Goal: Task Accomplishment & Management: Manage account settings

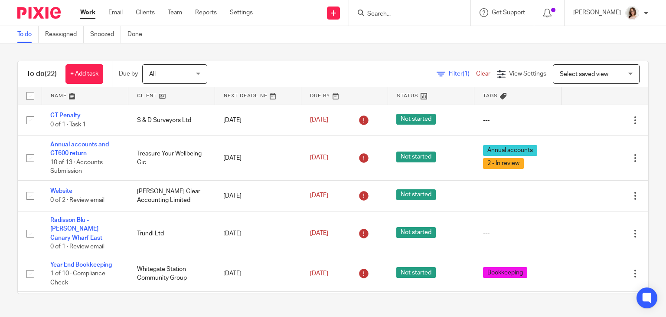
click at [379, 9] on form at bounding box center [413, 12] width 92 height 11
click at [397, 14] on input "Search" at bounding box center [406, 14] width 78 height 8
click at [396, 12] on input "Search" at bounding box center [406, 14] width 78 height 8
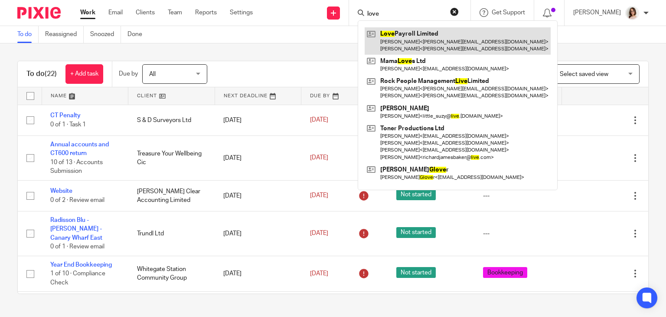
type input "love"
click at [409, 33] on link at bounding box center [458, 40] width 186 height 27
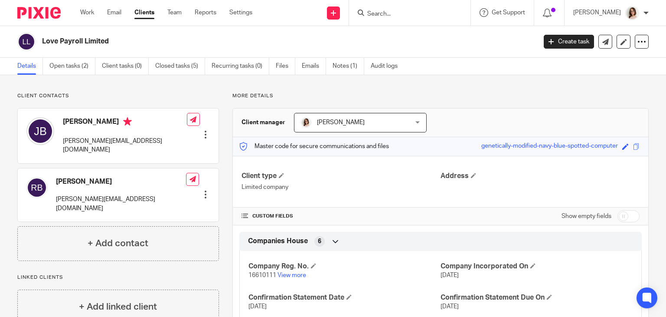
drag, startPoint x: 0, startPoint y: 0, endPoint x: 0, endPoint y: 90, distance: 90.2
click at [0, 90] on main "Love Payroll Limited Create task Update from Companies House Export data Merge …" at bounding box center [333, 158] width 666 height 317
click at [65, 72] on link "Open tasks (2)" at bounding box center [72, 66] width 46 height 17
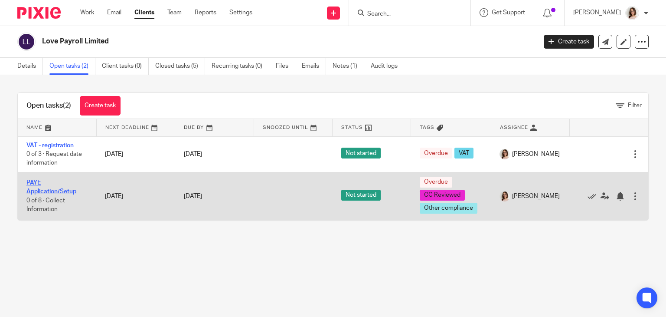
click at [47, 190] on link "PAYE Application/Setup" at bounding box center [51, 187] width 50 height 15
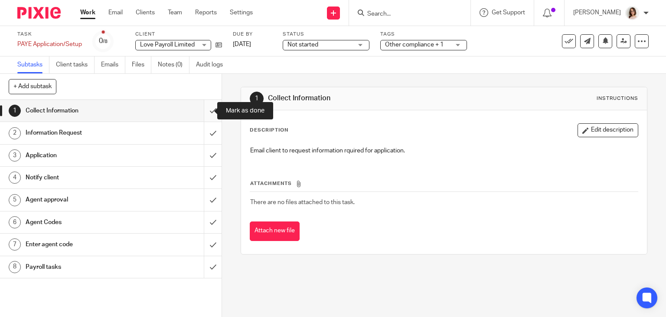
click at [199, 111] on input "submit" at bounding box center [111, 111] width 222 height 22
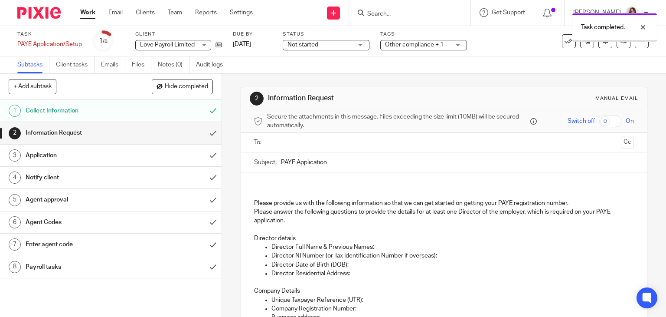
click at [125, 132] on h1 "Information Request" at bounding box center [82, 132] width 113 height 13
click at [381, 243] on p "Director Full Name & Previous Names;" at bounding box center [453, 246] width 363 height 9
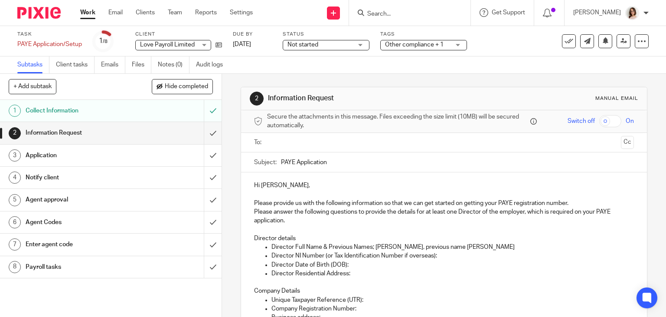
click at [447, 251] on p "Director NI Number (or Tax Identification Number if overseas):" at bounding box center [453, 255] width 363 height 9
click at [374, 262] on p "Director Date of Birth (DOB):" at bounding box center [453, 264] width 363 height 9
click at [355, 275] on p "Director Residential Address:" at bounding box center [453, 273] width 363 height 9
click at [454, 273] on p "Director Residential Address: 22 Charlwood, The Green, Croyden" at bounding box center [453, 273] width 363 height 9
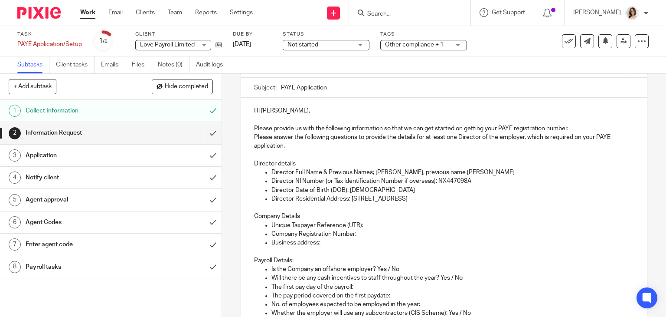
scroll to position [75, 0]
click at [373, 223] on p "Unique Taxpayer Reference (UTR):" at bounding box center [453, 224] width 363 height 9
click at [376, 229] on p "Company Registration Number:" at bounding box center [453, 233] width 363 height 9
click at [331, 240] on p "Business address:" at bounding box center [453, 241] width 363 height 9
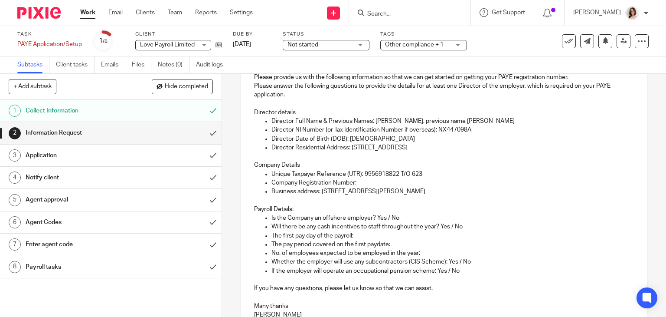
scroll to position [127, 0]
click at [411, 218] on p "Is the Company an offshore employer? Yes / No" at bounding box center [453, 217] width 363 height 9
click at [473, 224] on p "Will there be any cash incentives to staff throughout the year? Yes / No" at bounding box center [453, 225] width 363 height 9
click at [363, 233] on p "The first pay day of the payroll:" at bounding box center [453, 234] width 363 height 9
click at [399, 242] on p "The pay period covered on the first paydate:" at bounding box center [453, 243] width 363 height 9
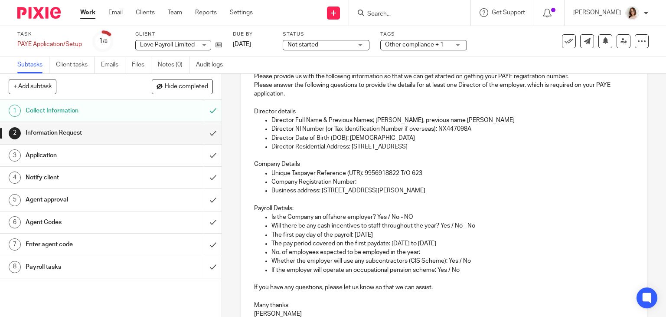
click at [438, 250] on p "No. of employees expected to be employed in the year:" at bounding box center [453, 252] width 363 height 9
click at [482, 263] on p "Whether the employer will use any subcontractors (CIS Scheme): Yes / No" at bounding box center [453, 260] width 363 height 9
click at [467, 268] on p "If the employer will operate an occupational pension scheme: Yes / No" at bounding box center [453, 269] width 363 height 9
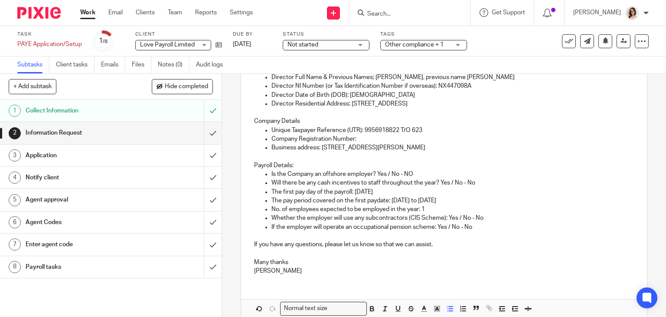
scroll to position [211, 0]
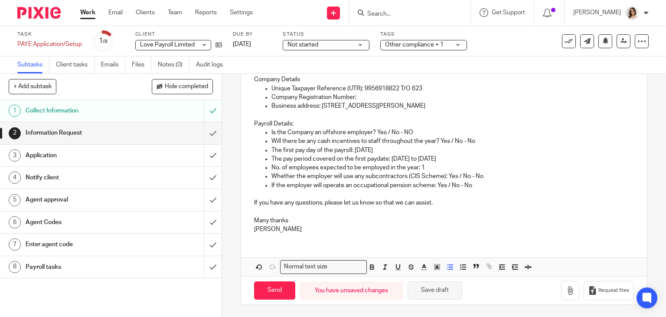
click at [425, 291] on button "Save draft" at bounding box center [435, 290] width 55 height 19
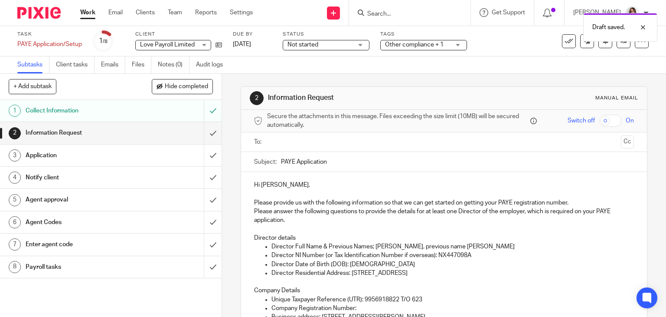
scroll to position [0, 0]
click at [286, 138] on input "text" at bounding box center [443, 143] width 347 height 10
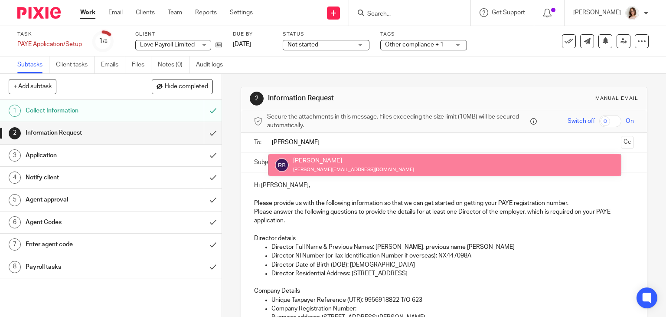
type input "ruth"
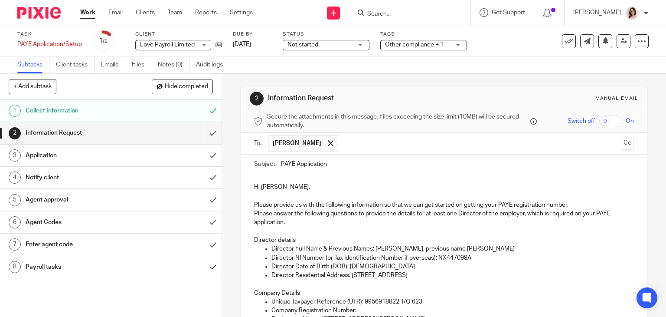
click at [384, 231] on p "Director details" at bounding box center [444, 236] width 380 height 18
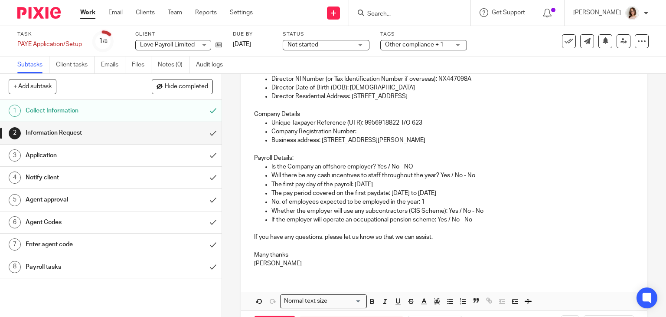
scroll to position [213, 0]
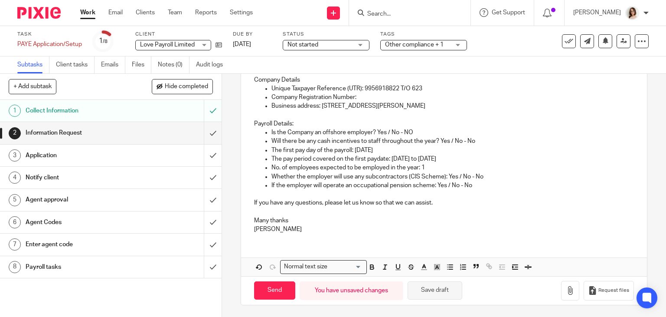
click at [432, 285] on button "Save draft" at bounding box center [435, 290] width 55 height 19
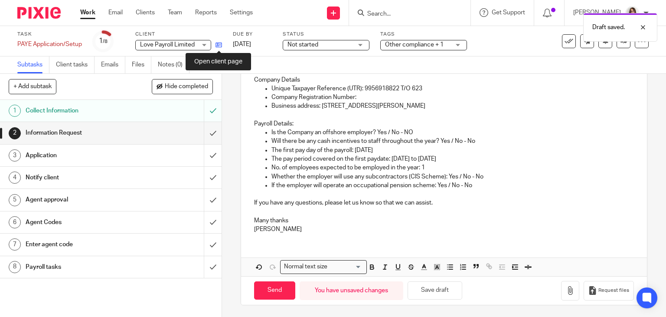
click at [217, 44] on icon at bounding box center [219, 45] width 7 height 7
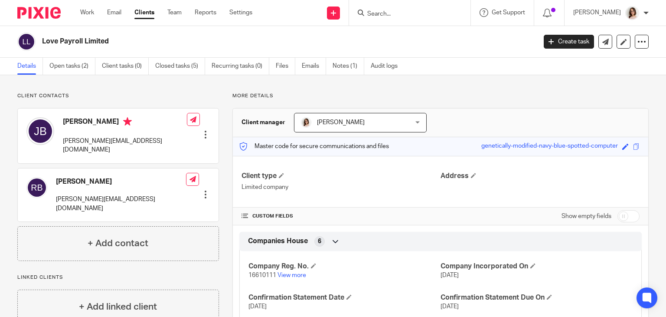
click at [206, 130] on div at bounding box center [205, 134] width 9 height 9
click at [160, 139] on link "Edit contact" at bounding box center [164, 140] width 83 height 13
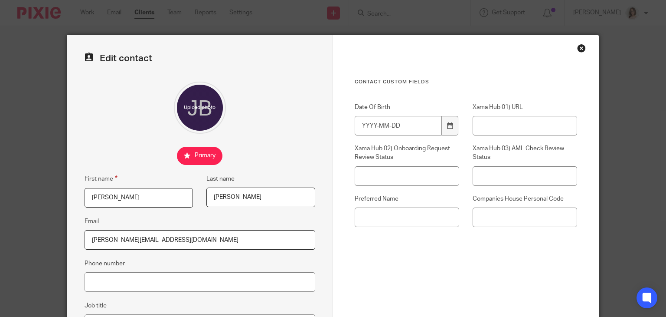
click at [175, 240] on input "[PERSON_NAME][EMAIL_ADDRESS][DOMAIN_NAME]" at bounding box center [200, 240] width 231 height 20
drag, startPoint x: 174, startPoint y: 240, endPoint x: 102, endPoint y: 243, distance: 71.6
click at [102, 243] on input "[PERSON_NAME][EMAIL_ADDRESS][DOMAIN_NAME]" at bounding box center [200, 240] width 231 height 20
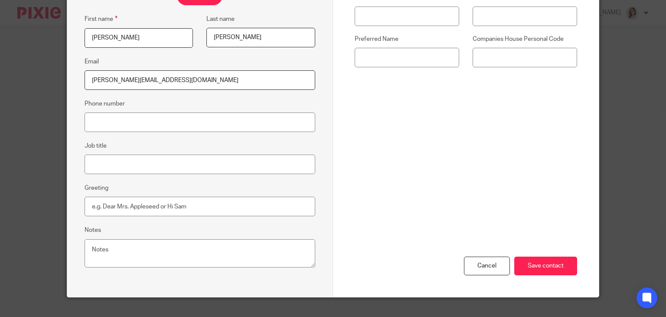
scroll to position [174, 0]
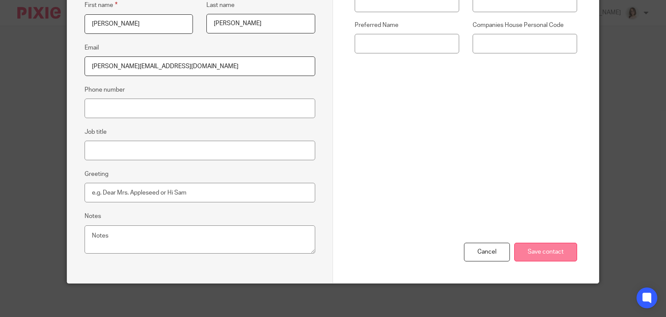
type input "[PERSON_NAME][EMAIL_ADDRESS][DOMAIN_NAME]"
click at [535, 252] on input "Save contact" at bounding box center [545, 251] width 63 height 19
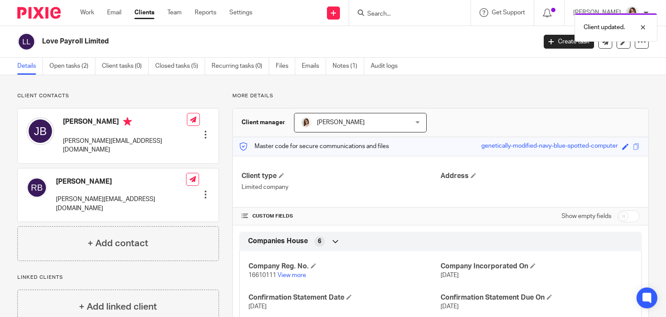
click at [202, 190] on div at bounding box center [205, 194] width 9 height 9
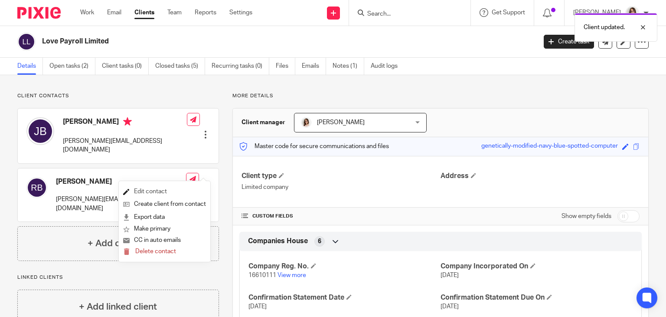
click at [167, 188] on link "Edit contact" at bounding box center [164, 191] width 83 height 13
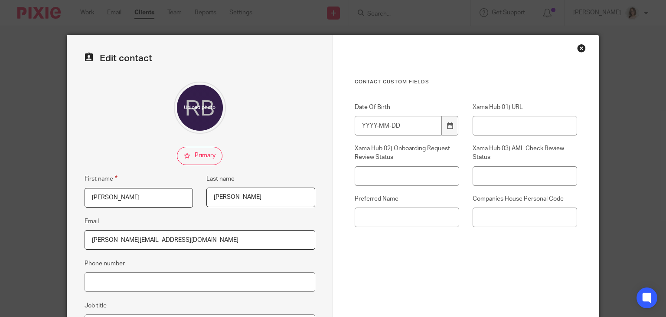
drag, startPoint x: 185, startPoint y: 237, endPoint x: 104, endPoint y: 239, distance: 80.7
click at [104, 239] on input "ruth@payrolladminsolutions.uk" at bounding box center [200, 240] width 231 height 20
paste input "lovepayroll.co"
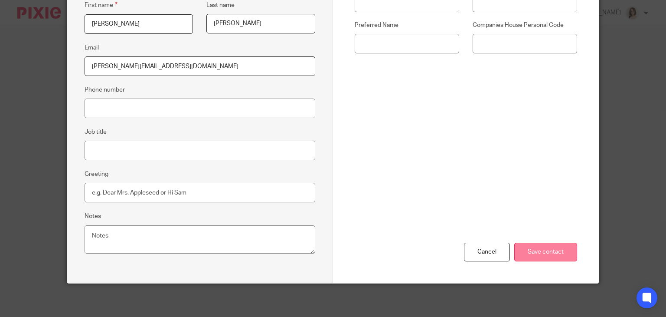
type input "ruth@lovepayroll.co.uk"
click at [536, 254] on input "Save contact" at bounding box center [545, 251] width 63 height 19
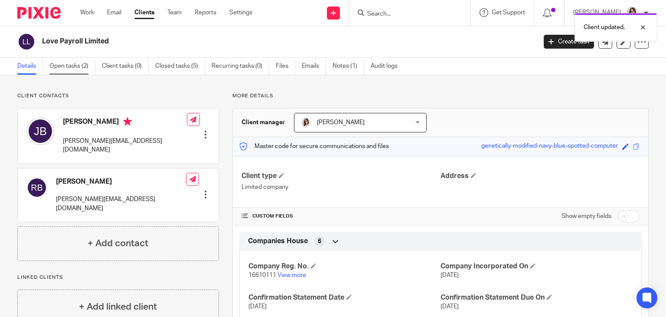
click at [68, 65] on link "Open tasks (2)" at bounding box center [72, 66] width 46 height 17
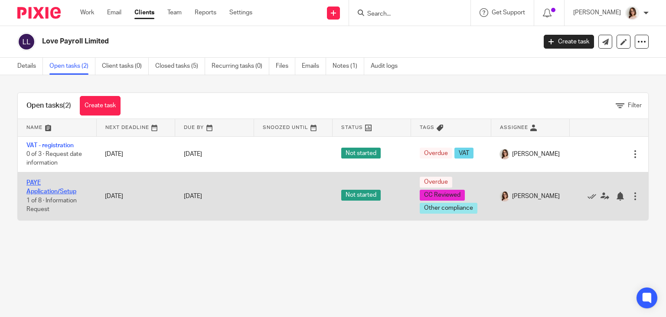
click at [37, 190] on link "PAYE Application/Setup" at bounding box center [51, 187] width 50 height 15
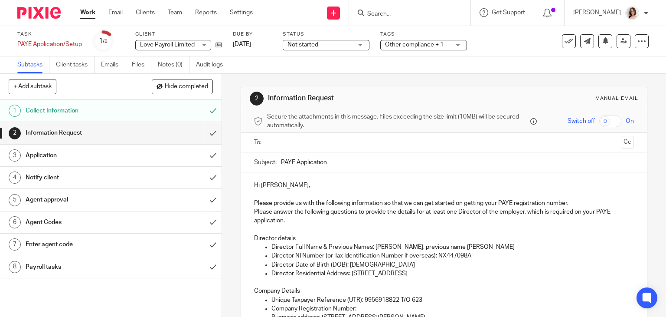
click at [280, 138] on input "text" at bounding box center [443, 143] width 347 height 10
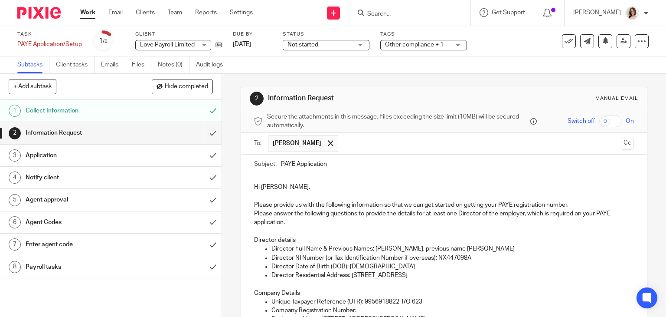
click at [343, 148] on input "text" at bounding box center [480, 143] width 275 height 17
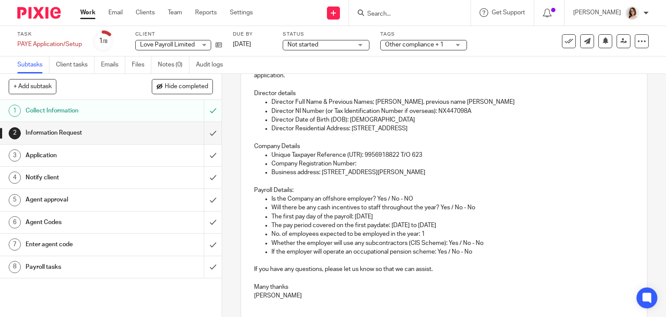
scroll to position [213, 0]
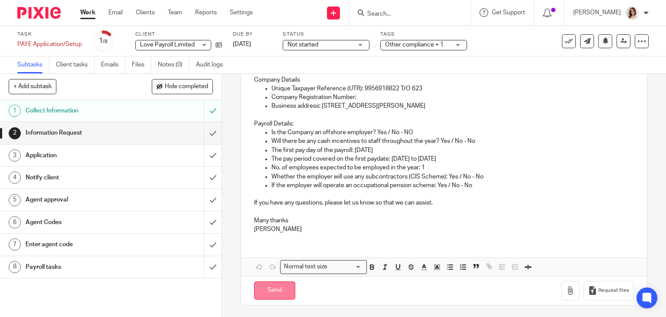
click at [274, 290] on input "Send" at bounding box center [274, 290] width 41 height 19
type input "Sent"
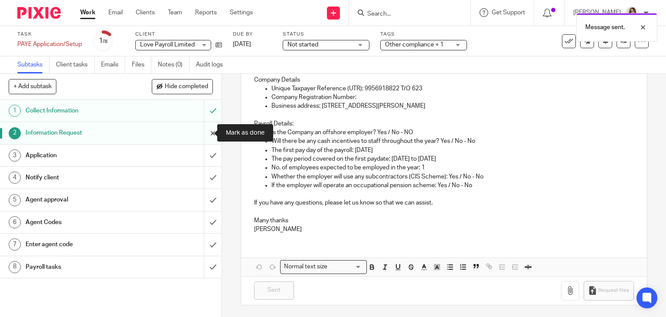
click at [201, 135] on input "submit" at bounding box center [111, 133] width 222 height 22
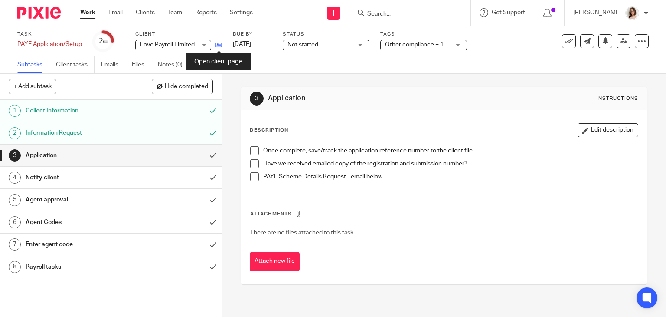
click at [216, 46] on icon at bounding box center [219, 45] width 7 height 7
click at [254, 153] on span at bounding box center [254, 150] width 9 height 9
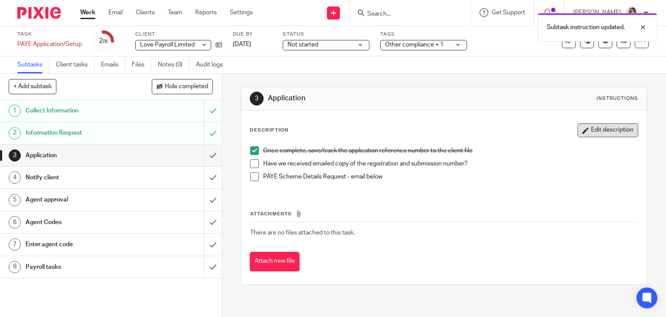
click at [584, 129] on button "Edit description" at bounding box center [608, 130] width 61 height 14
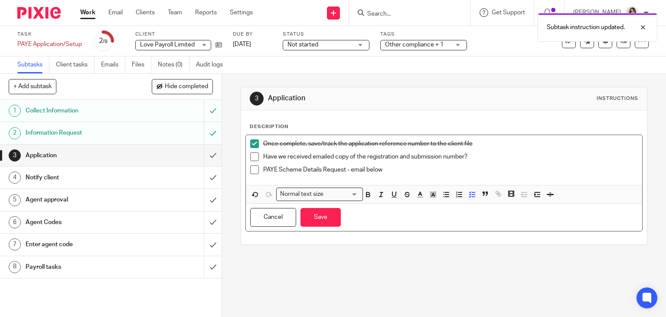
click at [483, 146] on p "Once complete, save/track the application reference number to the client file" at bounding box center [450, 143] width 375 height 9
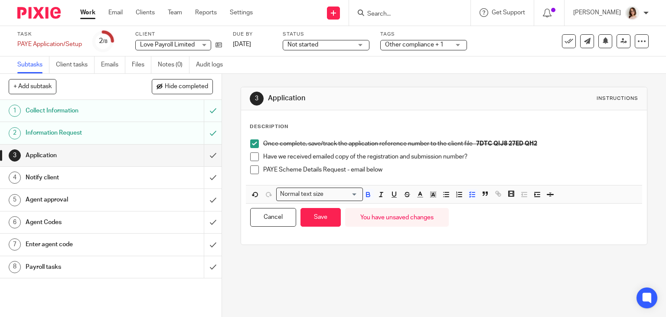
click at [254, 156] on span at bounding box center [254, 156] width 9 height 9
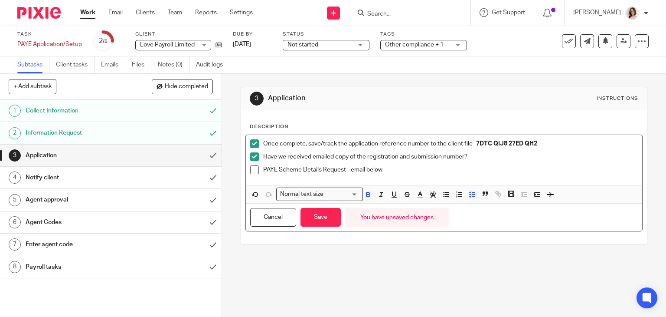
click at [254, 156] on span at bounding box center [254, 156] width 9 height 9
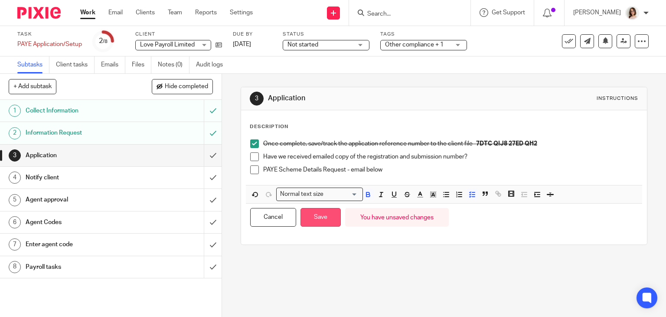
click at [330, 216] on button "Save" at bounding box center [321, 217] width 40 height 19
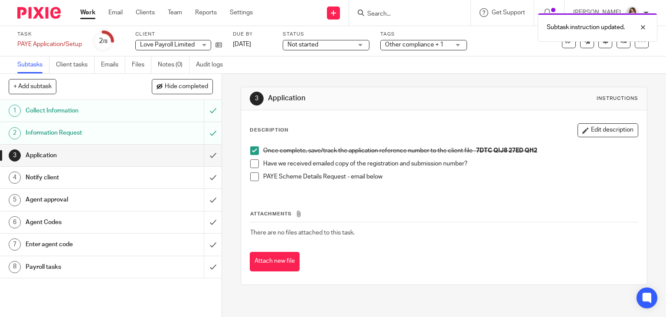
click at [130, 182] on h1 "Notify client" at bounding box center [82, 177] width 113 height 13
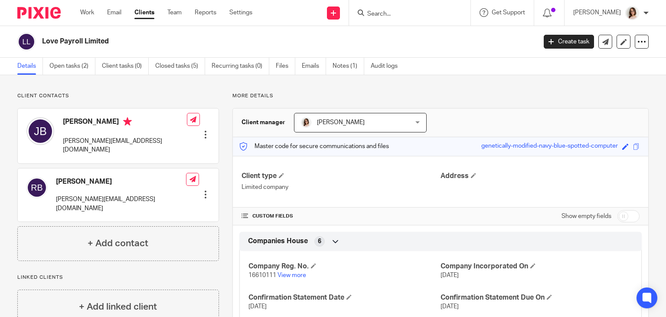
click at [618, 217] on input "checkbox" at bounding box center [629, 216] width 22 height 12
checkbox input "true"
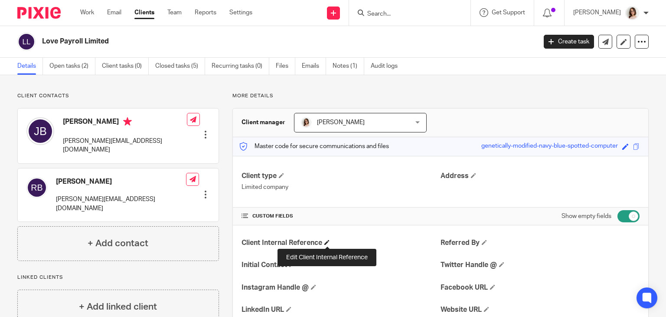
click at [325, 243] on span at bounding box center [326, 241] width 5 height 5
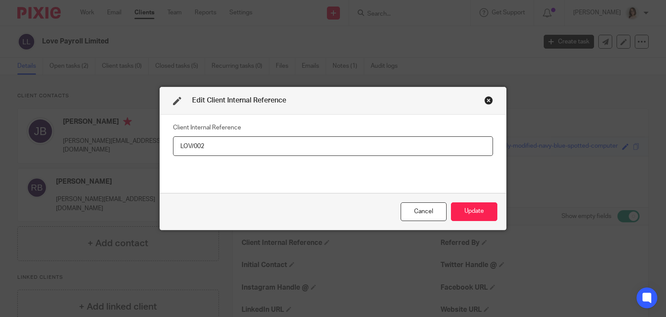
drag, startPoint x: 208, startPoint y: 141, endPoint x: 167, endPoint y: 152, distance: 42.9
click at [167, 152] on div "Client Internal Reference LOV/002" at bounding box center [333, 154] width 346 height 79
type input "LOV/002"
click at [465, 207] on button "Update" at bounding box center [474, 211] width 46 height 19
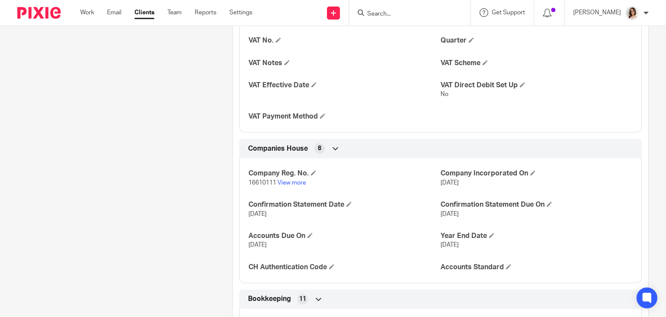
scroll to position [828, 0]
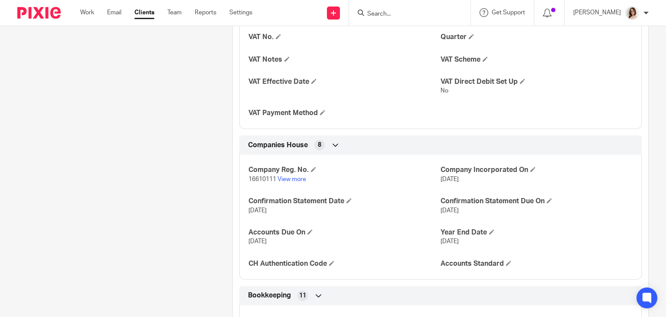
click at [252, 179] on span "16610111" at bounding box center [263, 179] width 28 height 6
copy p "16610111"
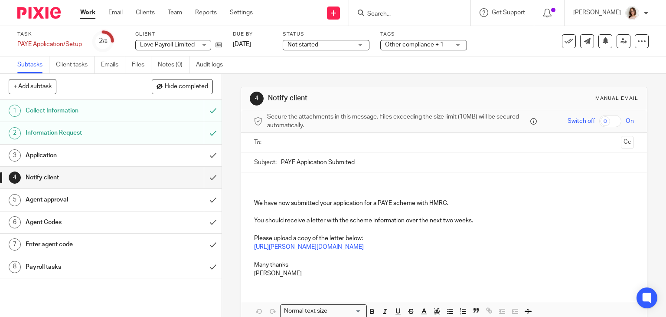
click at [288, 140] on input "text" at bounding box center [443, 143] width 347 height 10
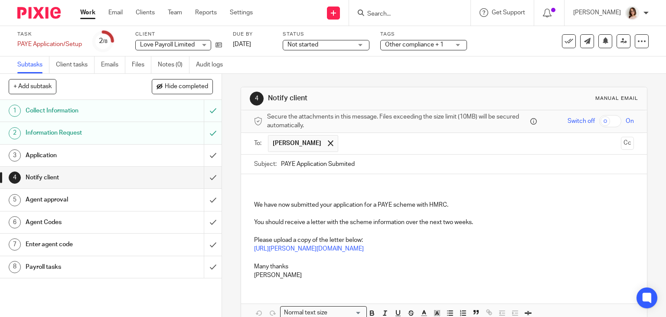
click at [265, 180] on div "We have now submitted your application for a PAYE scheme with HMRC. You should …" at bounding box center [444, 230] width 406 height 112
click at [344, 148] on input "text" at bounding box center [480, 143] width 275 height 17
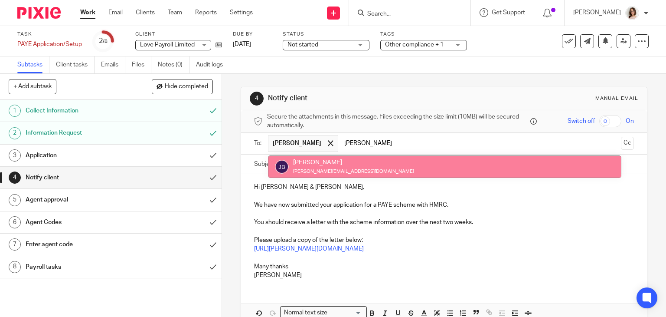
type input "jay"
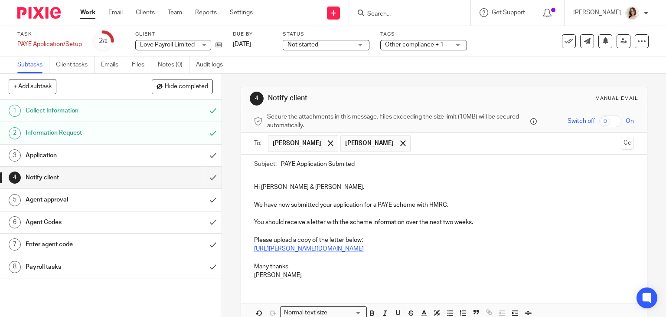
scroll to position [46, 0]
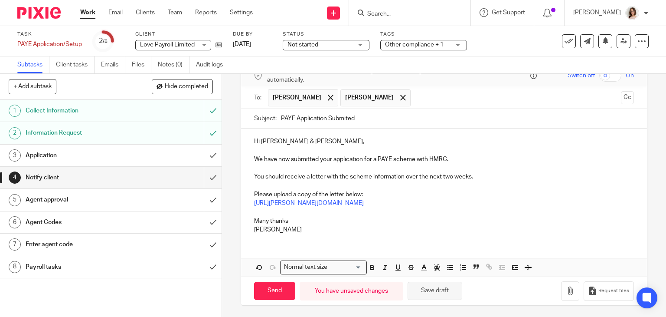
click at [419, 292] on button "Save draft" at bounding box center [435, 291] width 55 height 19
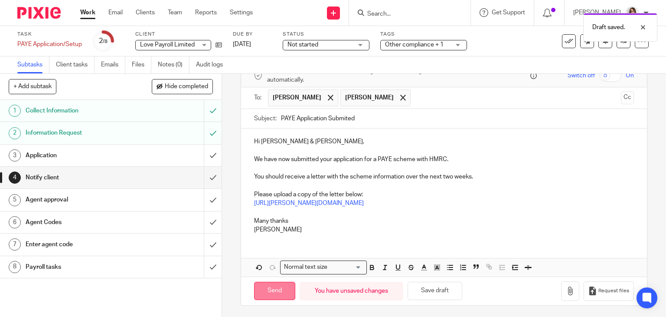
click at [276, 287] on input "Send" at bounding box center [274, 291] width 41 height 19
type input "Sent"
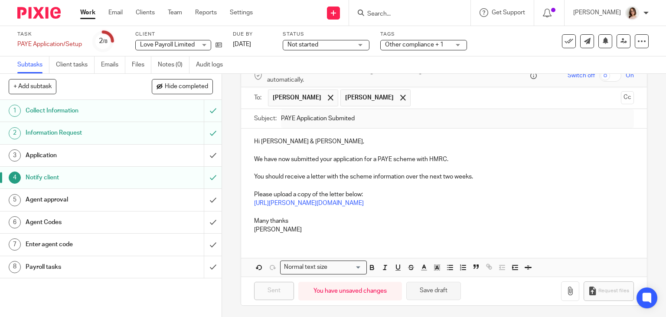
click at [425, 287] on button "Save draft" at bounding box center [433, 291] width 55 height 19
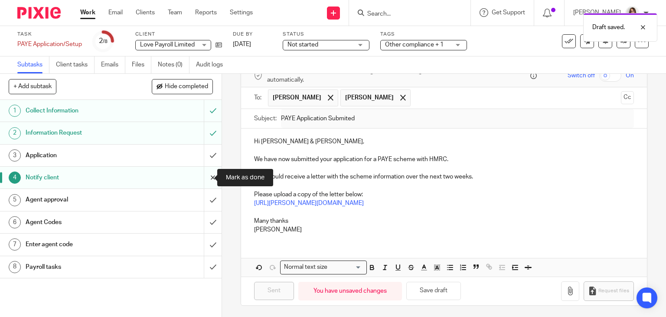
click at [203, 177] on input "submit" at bounding box center [111, 178] width 222 height 22
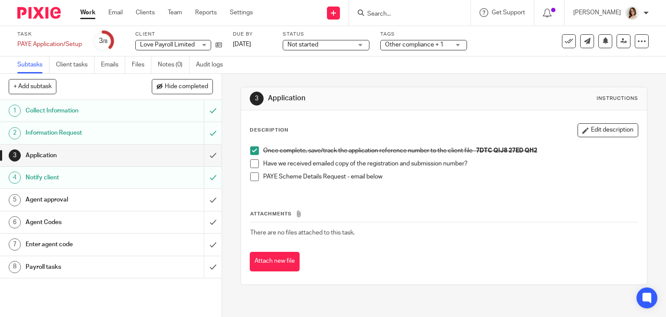
click at [120, 198] on h1 "Agent approval" at bounding box center [82, 199] width 113 height 13
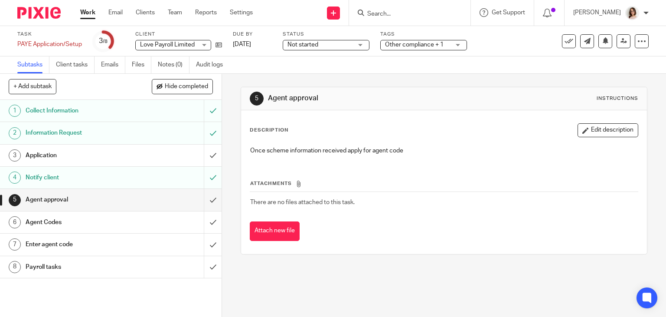
click at [166, 221] on div "Agent Codes" at bounding box center [111, 222] width 170 height 13
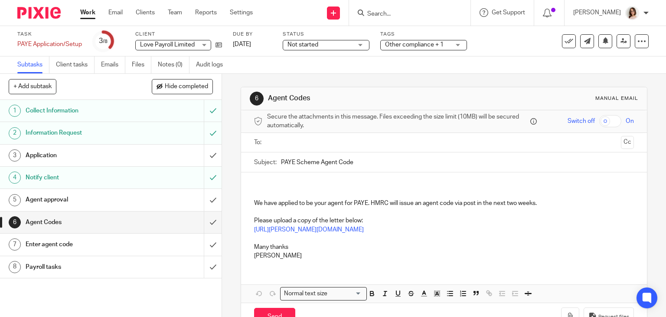
click at [100, 242] on h1 "Enter agent code" at bounding box center [82, 244] width 113 height 13
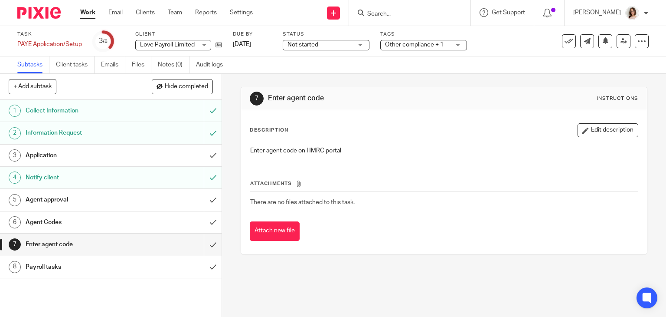
click at [99, 267] on h1 "Payroll tasks" at bounding box center [82, 266] width 113 height 13
